Goal: Transaction & Acquisition: Purchase product/service

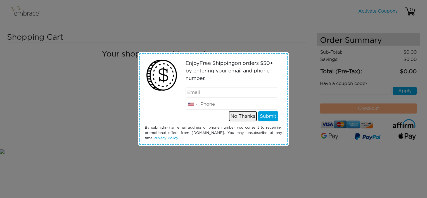
click at [249, 116] on button "No Thanks" at bounding box center [243, 116] width 28 height 11
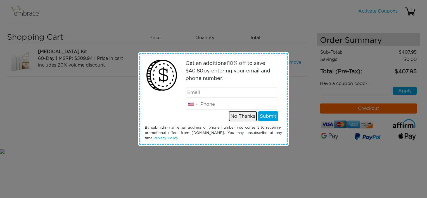
click at [239, 117] on button "No Thanks" at bounding box center [243, 116] width 28 height 11
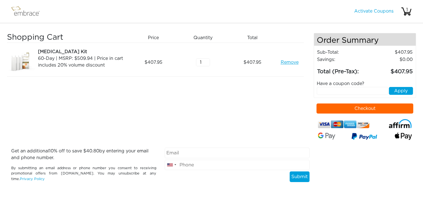
click at [337, 108] on button "Checkout" at bounding box center [365, 109] width 97 height 10
click at [324, 93] on input "text" at bounding box center [352, 91] width 71 height 8
click at [325, 89] on input "text" at bounding box center [352, 91] width 71 height 8
type input "EXTRACREDIT"
click at [404, 92] on button "Apply" at bounding box center [401, 91] width 24 height 8
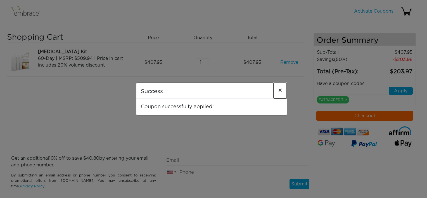
click at [281, 89] on span "×" at bounding box center [280, 90] width 4 height 7
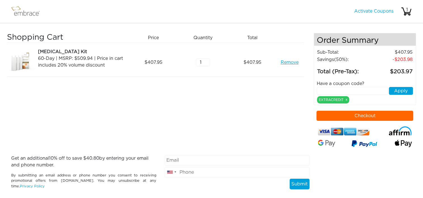
click at [290, 61] on link "Remove" at bounding box center [290, 62] width 18 height 7
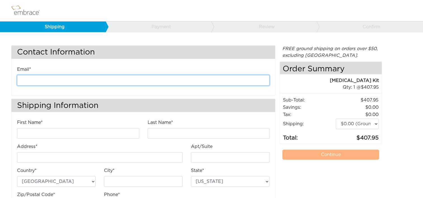
click at [91, 77] on input "email" at bounding box center [143, 80] width 253 height 11
type input "[EMAIL_ADDRESS][DOMAIN_NAME]"
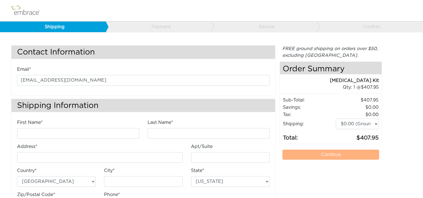
type input "[PERSON_NAME]"
type input "[STREET_ADDRESS]"
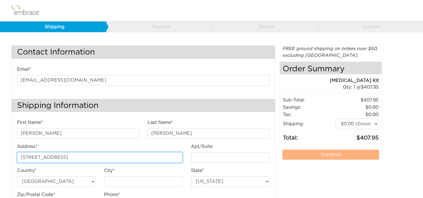
type input "E"
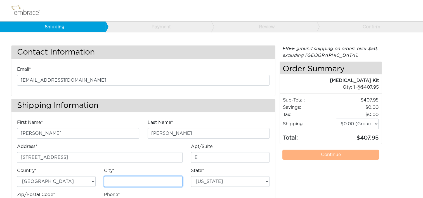
type input "Chantilly"
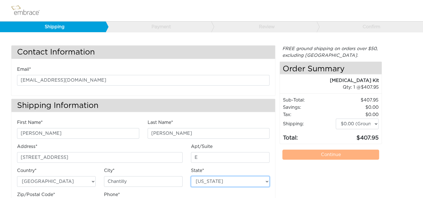
select select "VA"
type input "20151"
type input "7034490520"
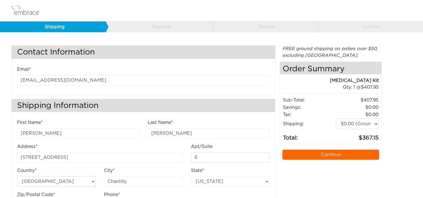
click at [308, 153] on link "Continue" at bounding box center [331, 155] width 97 height 10
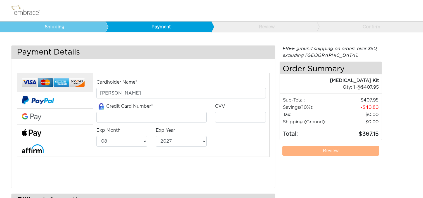
select select "8"
select select "2027"
